Goal: Navigation & Orientation: Go to known website

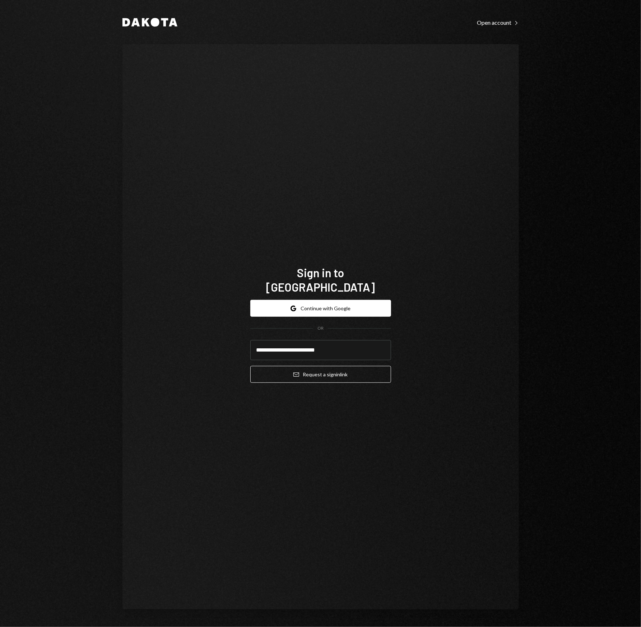
type input "**********"
click at [250, 366] on button "Email Request a sign in link" at bounding box center [320, 374] width 141 height 17
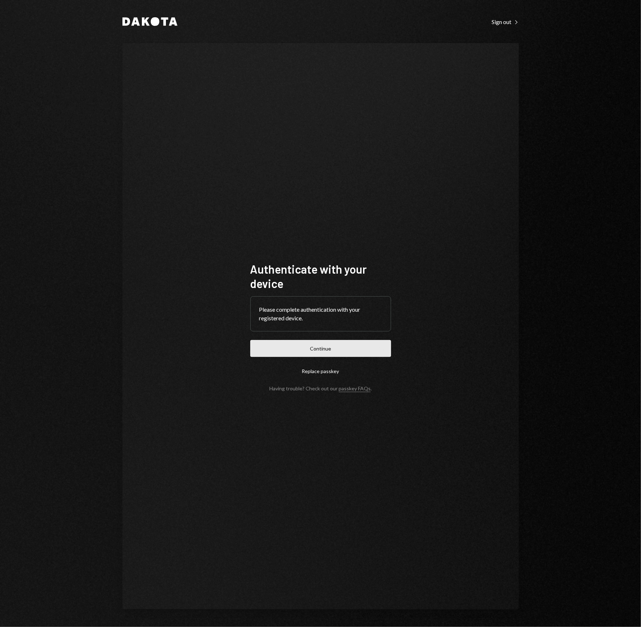
click at [349, 348] on button "Continue" at bounding box center [320, 348] width 141 height 17
